Goal: Navigation & Orientation: Go to known website

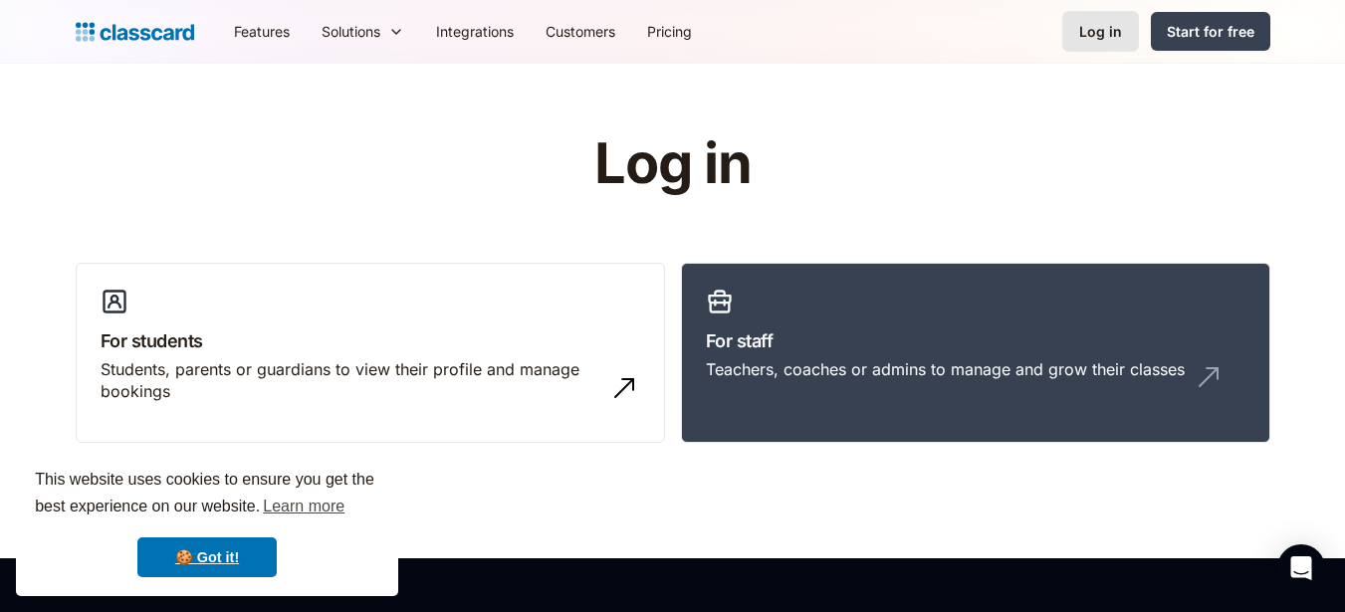
click at [1083, 32] on div "Log in" at bounding box center [1100, 31] width 43 height 21
click at [822, 370] on div "Teachers, coaches or admins to manage and grow their classes" at bounding box center [945, 369] width 479 height 22
